Goal: Navigation & Orientation: Understand site structure

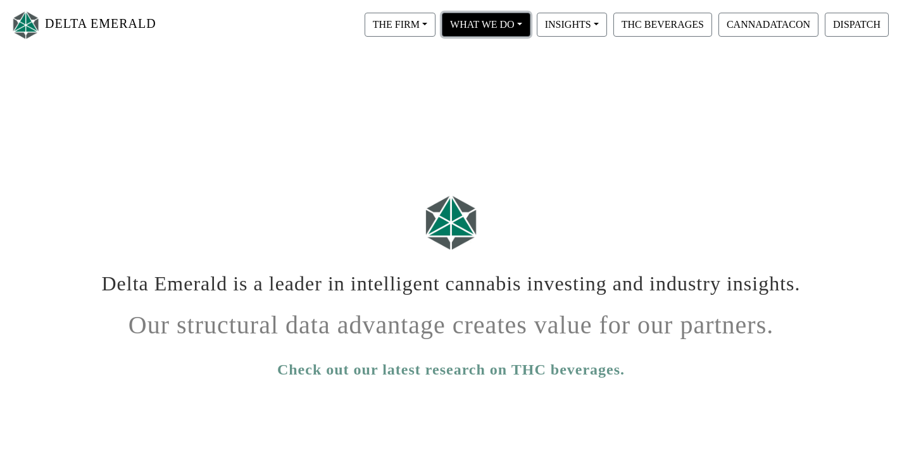
click at [484, 27] on button "WHAT WE DO" at bounding box center [486, 25] width 89 height 24
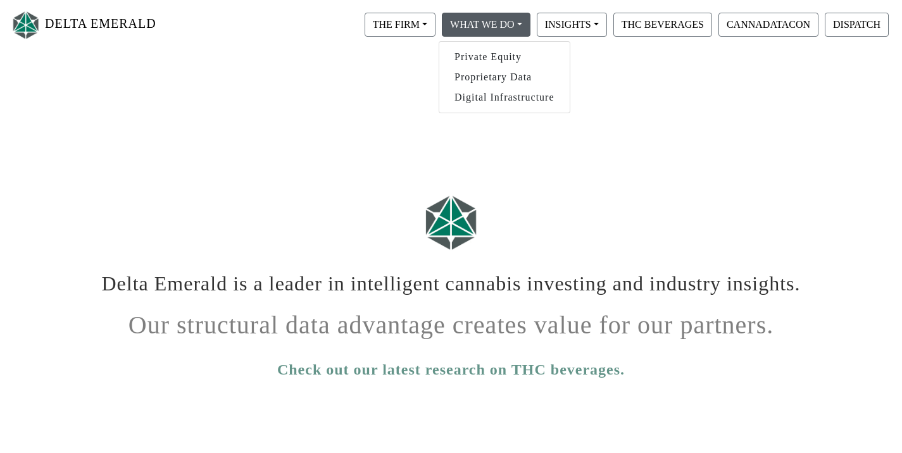
click at [108, 22] on link "DELTA EMERALD" at bounding box center [83, 25] width 146 height 40
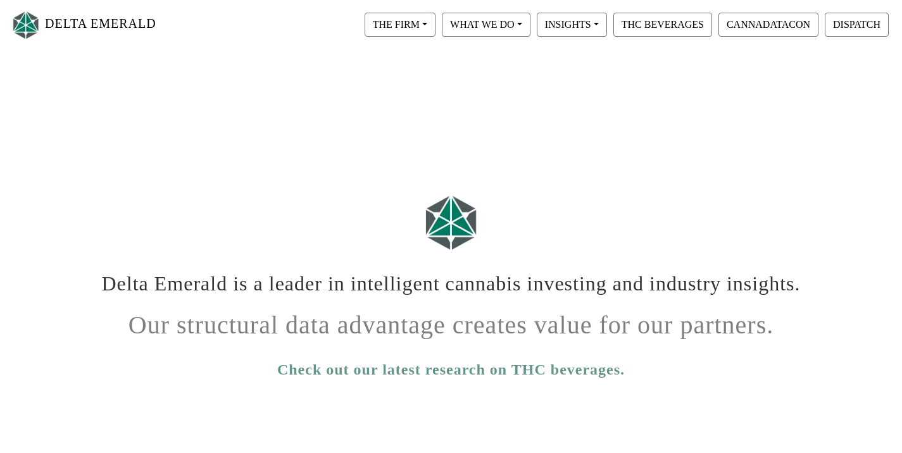
click at [358, 21] on div "THE FIRM Our Objective Our People Our Values Our Portfolio FAQ WHAT WE DO Priva…" at bounding box center [530, 24] width 726 height 30
click at [383, 24] on button "THE FIRM" at bounding box center [400, 25] width 71 height 24
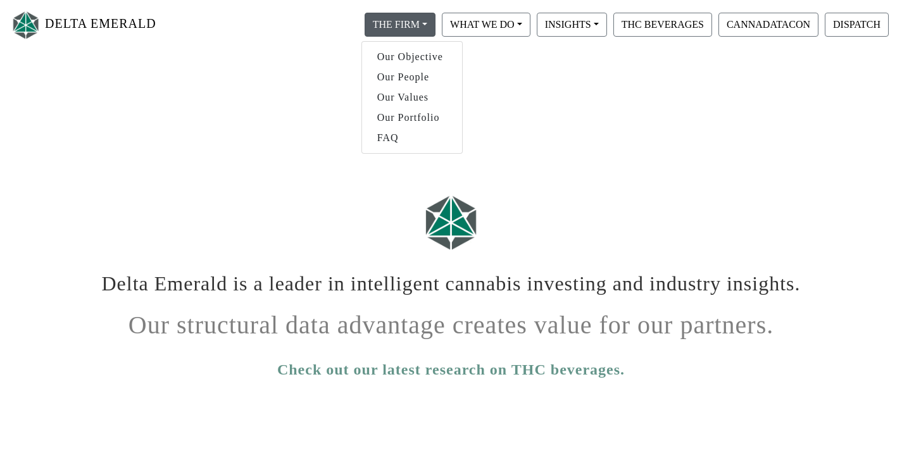
click at [321, 11] on div "THE FIRM Our Objective Our People Our Values Our Portfolio FAQ WHAT WE DO Priva…" at bounding box center [530, 24] width 726 height 30
